Goal: Task Accomplishment & Management: Complete application form

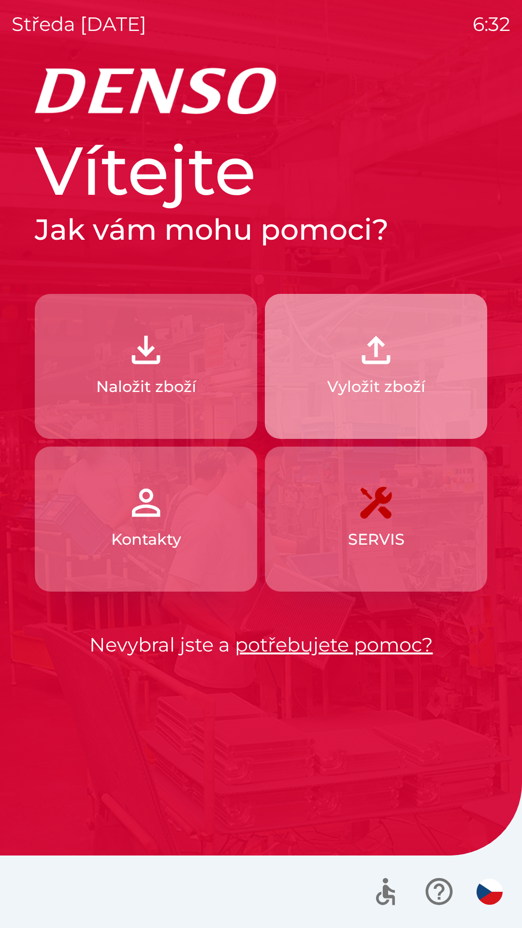
click at [372, 376] on p "Vyložit zboží" at bounding box center [376, 386] width 98 height 23
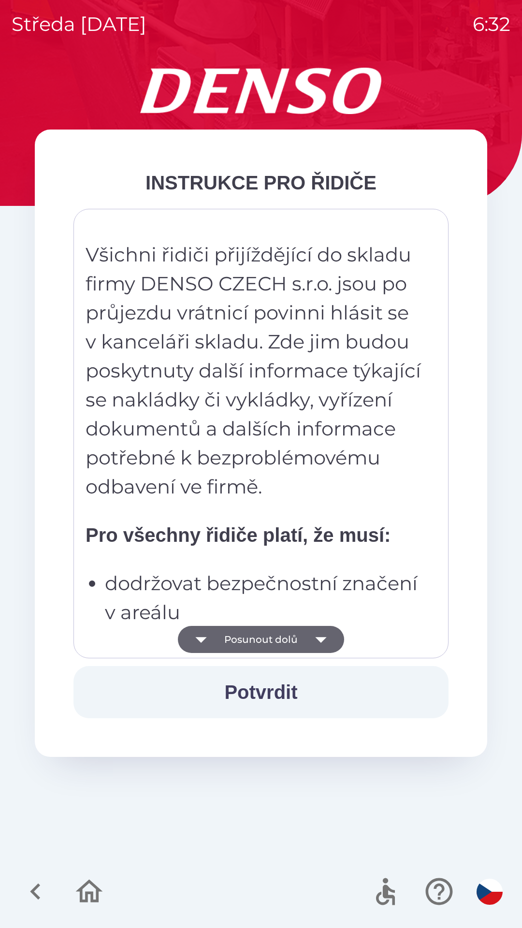
click at [323, 644] on icon "button" at bounding box center [320, 639] width 27 height 27
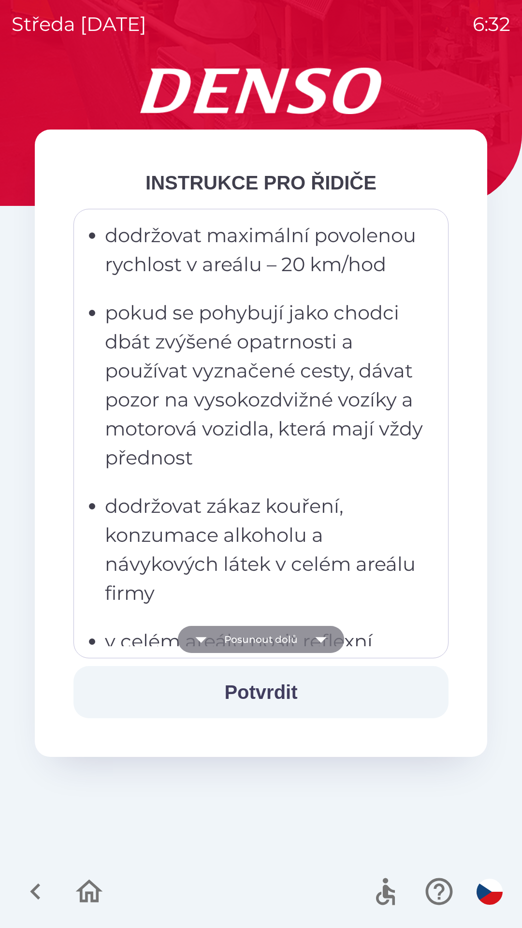
click at [326, 642] on icon "button" at bounding box center [320, 639] width 27 height 27
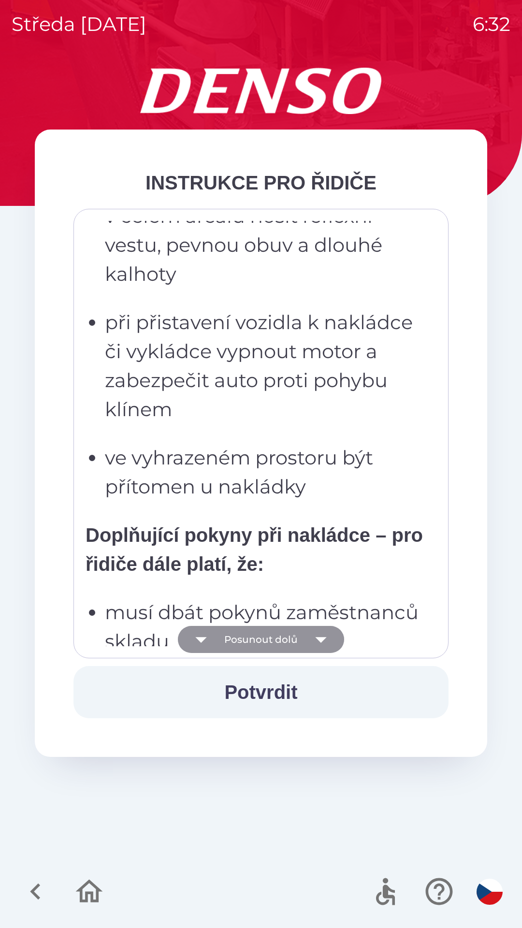
click at [327, 639] on icon "button" at bounding box center [320, 639] width 27 height 27
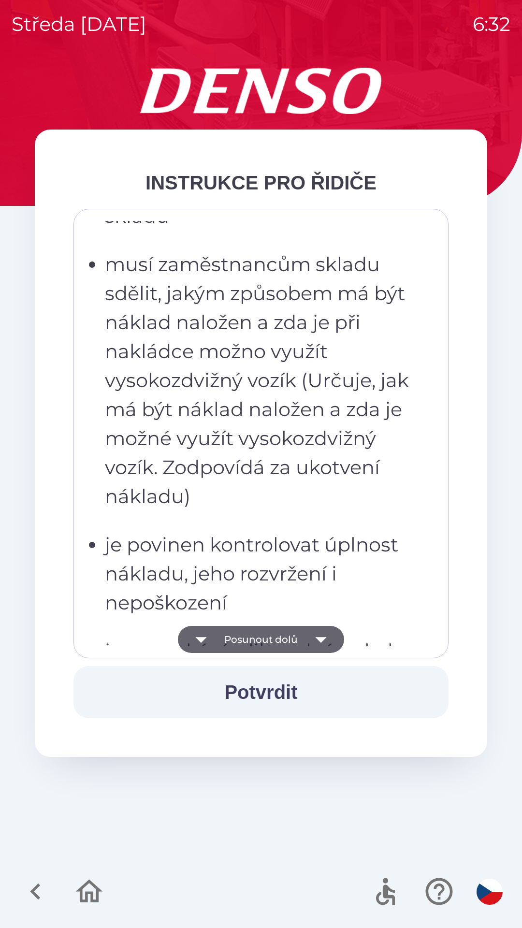
click at [328, 642] on icon "button" at bounding box center [320, 639] width 27 height 27
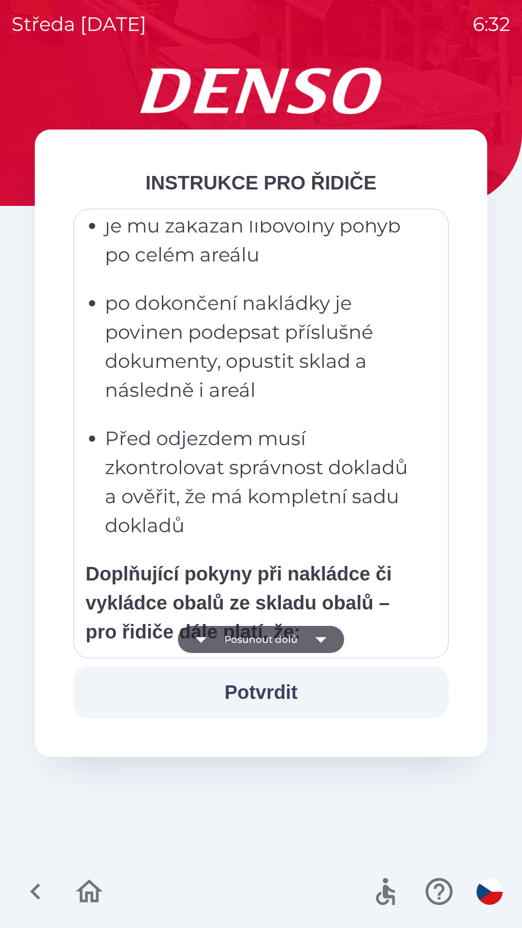
click at [326, 640] on icon "button" at bounding box center [320, 639] width 27 height 27
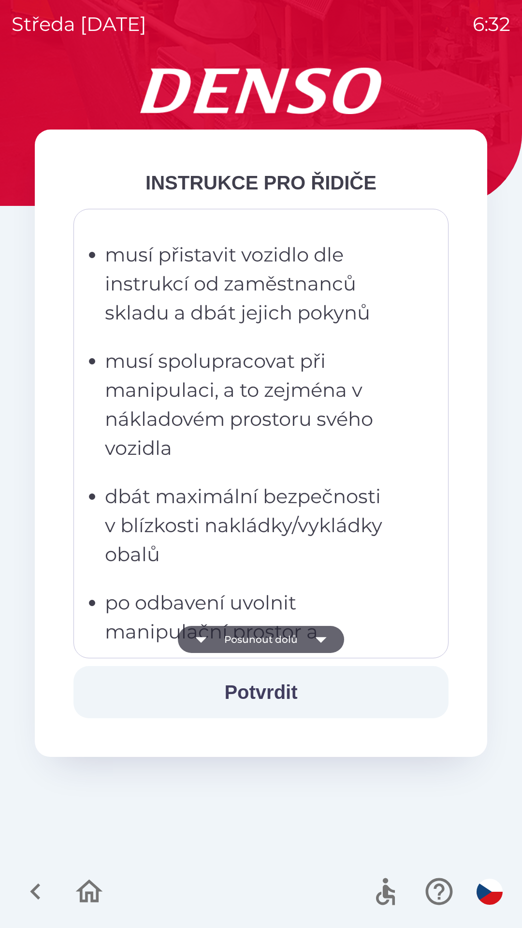
click at [320, 638] on icon "button" at bounding box center [320, 640] width 11 height 6
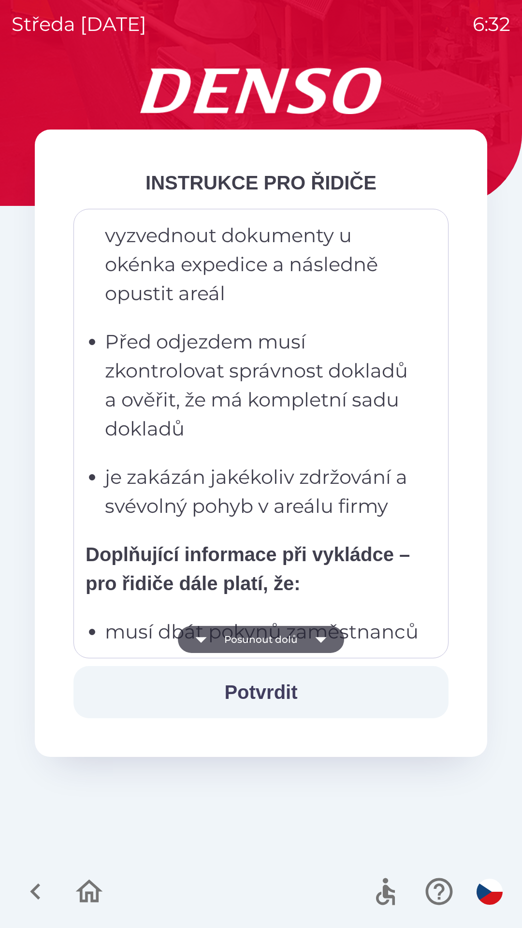
click at [319, 647] on icon "button" at bounding box center [320, 639] width 27 height 27
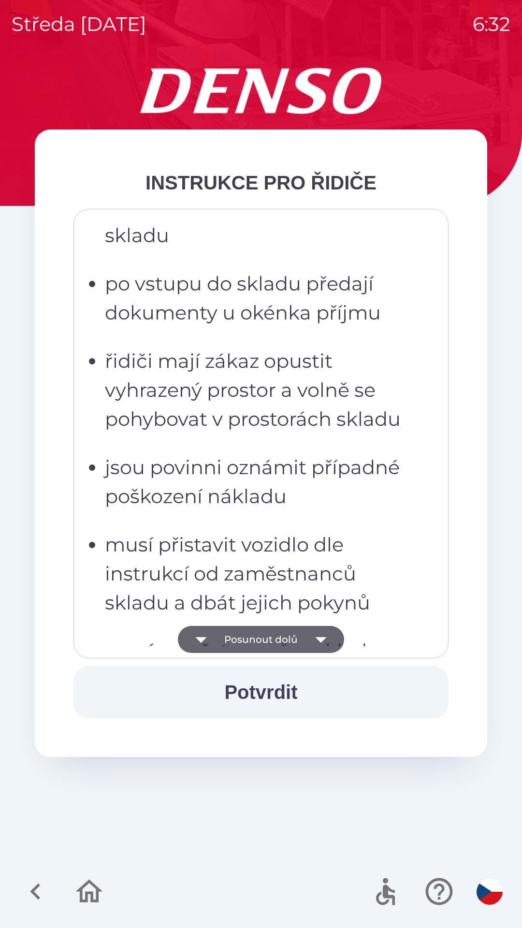
click at [323, 641] on icon "button" at bounding box center [320, 639] width 27 height 27
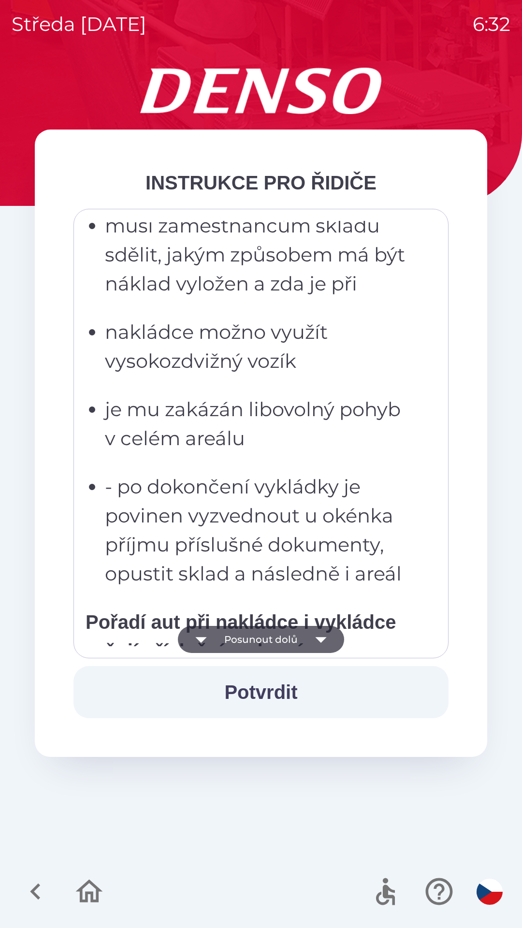
click at [321, 646] on icon "button" at bounding box center [320, 639] width 27 height 27
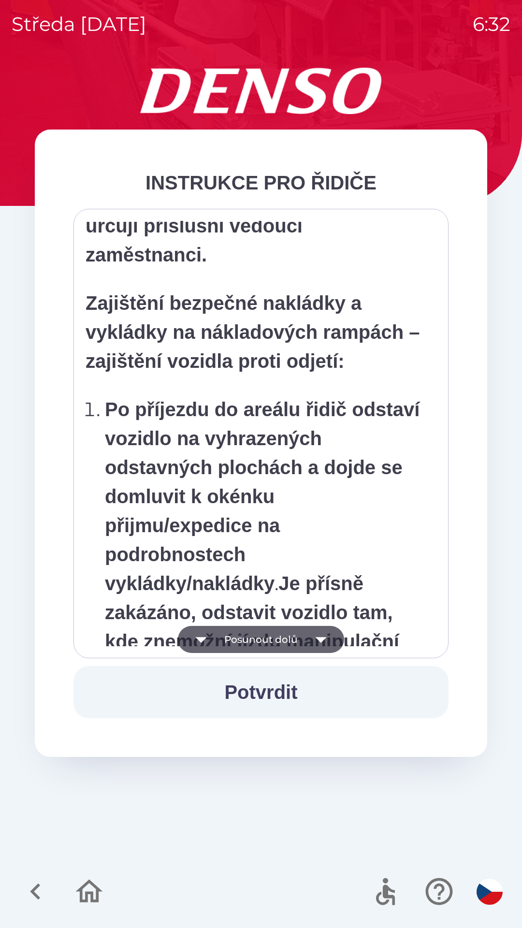
click at [321, 644] on icon "button" at bounding box center [320, 639] width 27 height 27
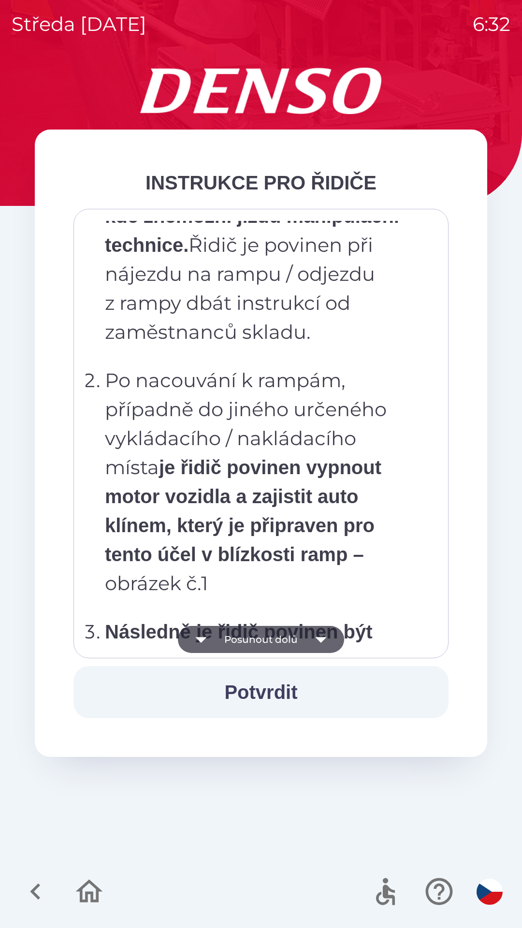
click at [325, 649] on icon "button" at bounding box center [320, 639] width 27 height 27
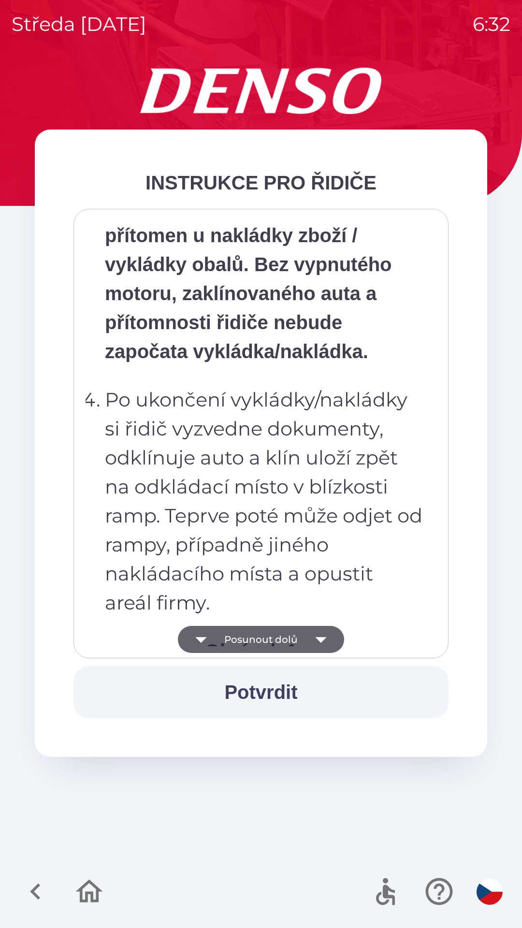
click at [326, 644] on icon "button" at bounding box center [320, 639] width 27 height 27
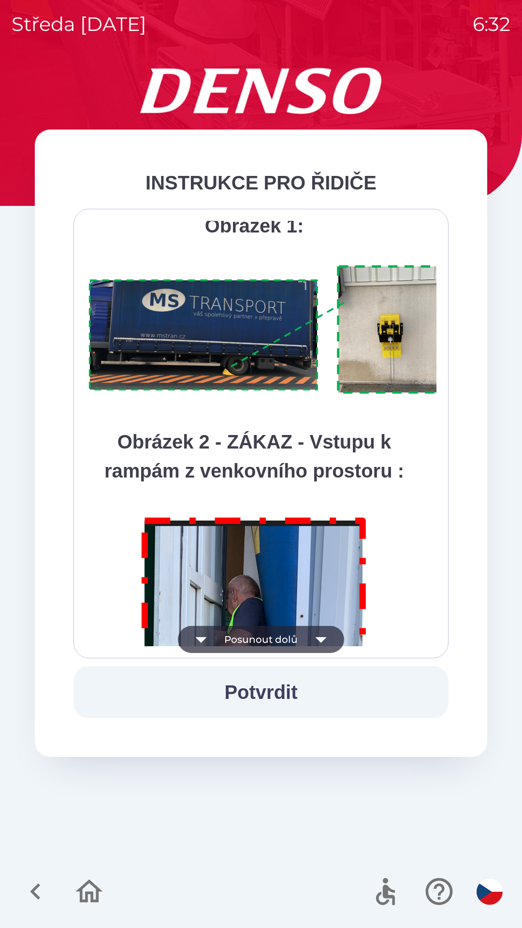
click at [323, 642] on icon "button" at bounding box center [320, 639] width 27 height 27
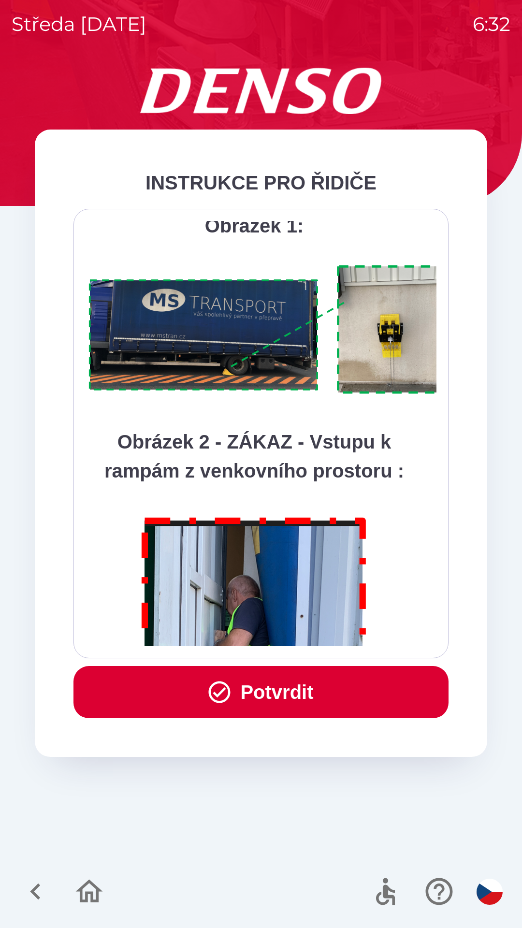
scroll to position [5429, 0]
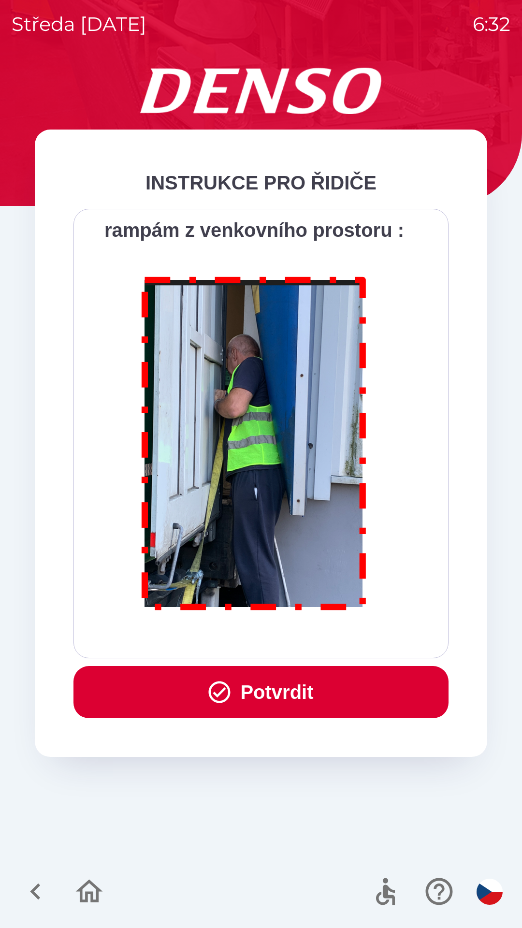
click at [323, 642] on div "Všichni řidiči přijíždějící do skladu firmy DENSO CZECH s.r.o. jsou po průjezdu…" at bounding box center [261, 433] width 351 height 425
click at [323, 643] on div "Všichni řidiči přijíždějící do skladu firmy DENSO CZECH s.r.o. jsou po průjezdu…" at bounding box center [261, 433] width 351 height 425
click at [313, 696] on button "Potvrdit" at bounding box center [260, 692] width 375 height 52
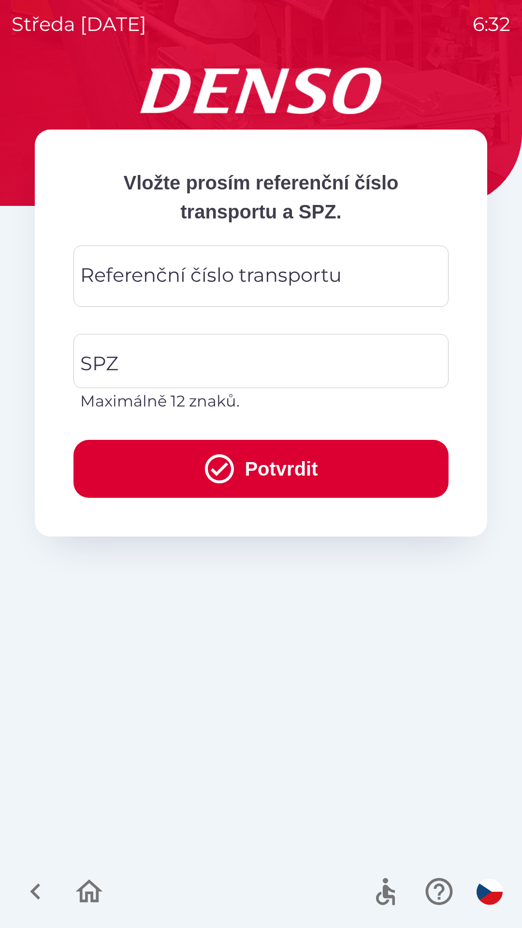
click at [220, 284] on div "Referenční číslo transportu Referenční číslo transportu" at bounding box center [260, 275] width 375 height 61
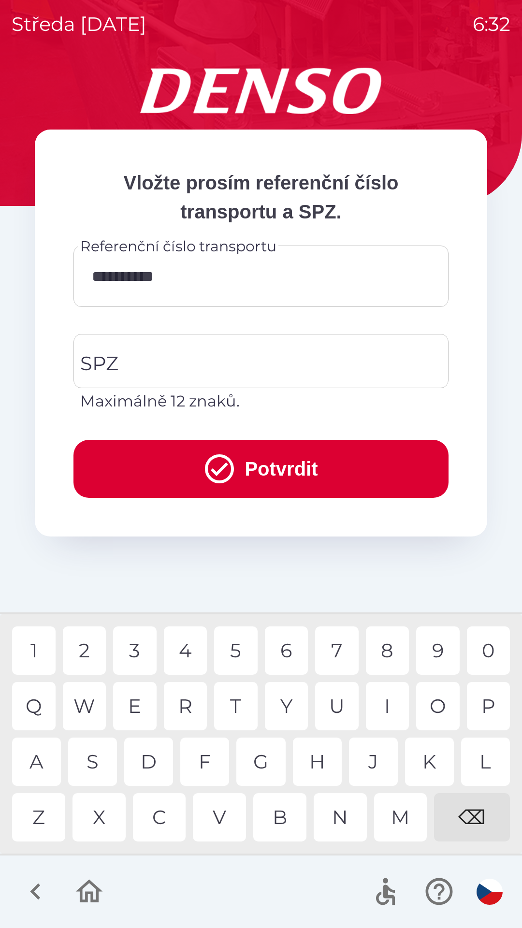
type input "**********"
click at [167, 366] on input "SPZ" at bounding box center [254, 360] width 352 height 45
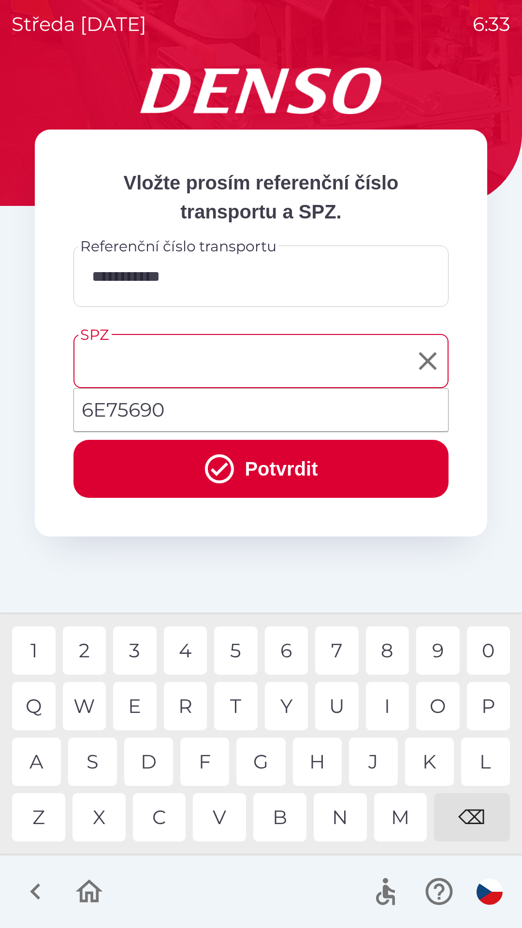
click at [144, 411] on li "6E75690" at bounding box center [261, 409] width 374 height 35
type input "*******"
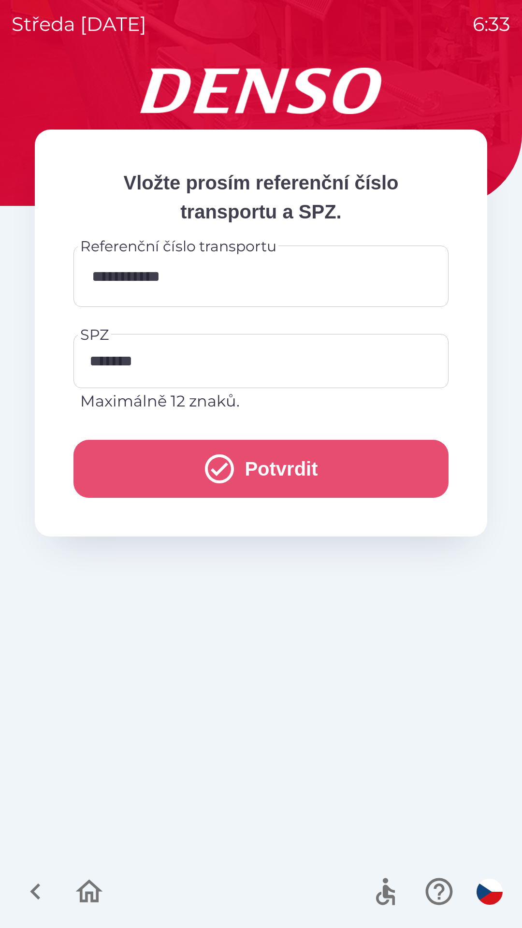
click at [256, 475] on button "Potvrdit" at bounding box center [260, 469] width 375 height 58
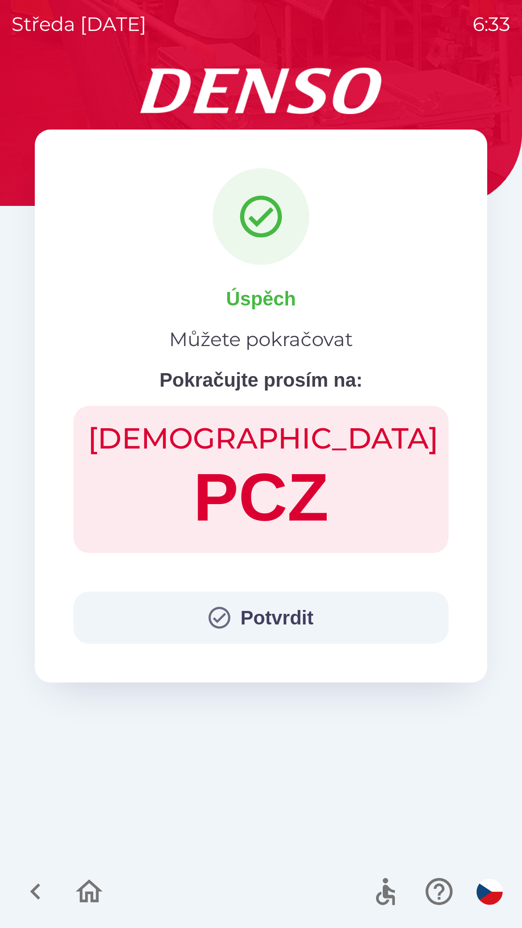
click at [306, 613] on button "Potvrdit" at bounding box center [260, 617] width 375 height 52
